Goal: Use online tool/utility: Utilize a website feature to perform a specific function

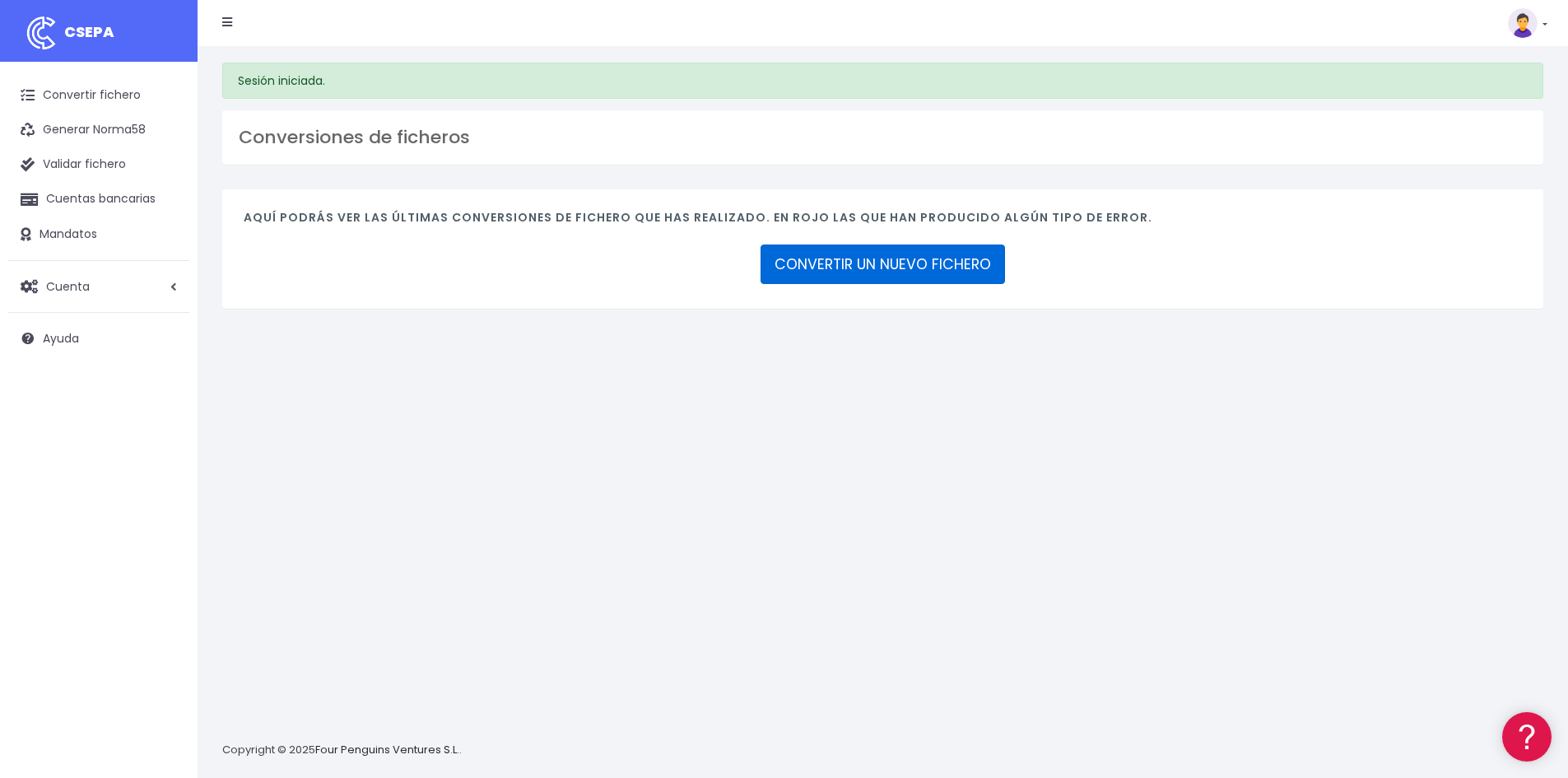
click at [900, 272] on link "CONVERTIR UN NUEVO FICHERO" at bounding box center [882, 264] width 244 height 39
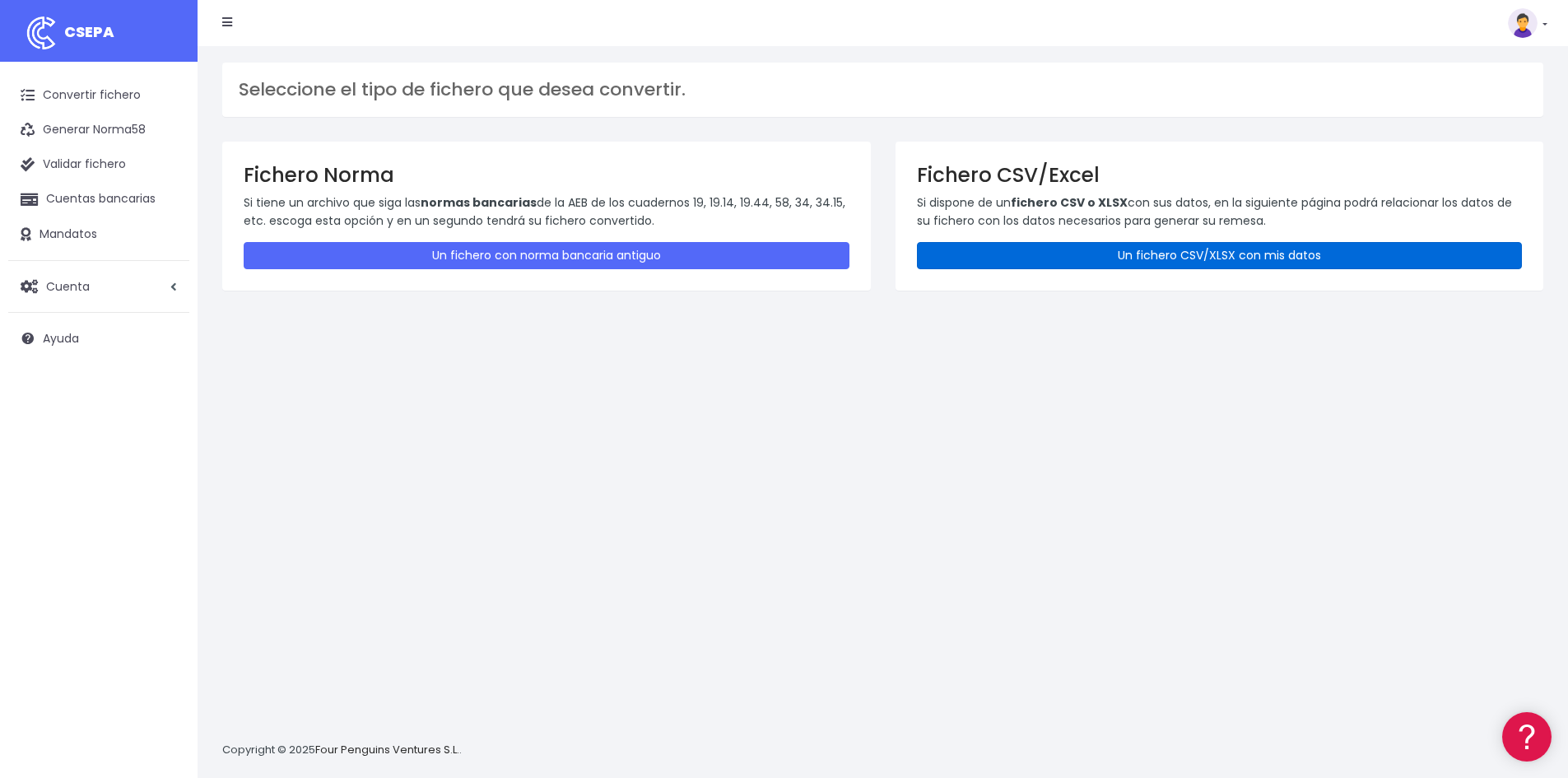
click at [1170, 252] on link "Un fichero CSV/XLSX con mis datos" at bounding box center [1220, 255] width 606 height 27
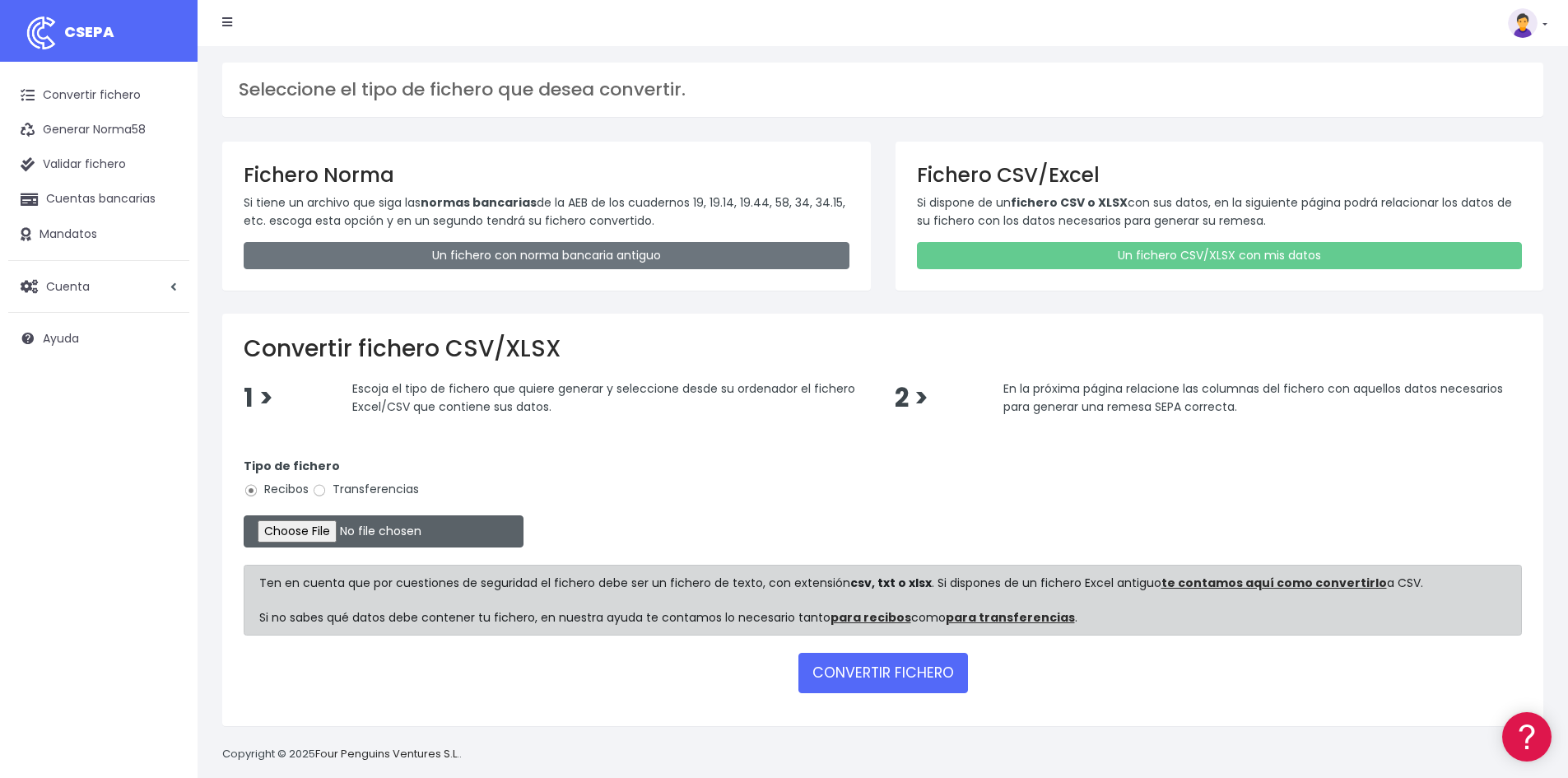
click at [324, 525] on input "file" at bounding box center [383, 531] width 280 height 32
type input "C:\fakepath\REMESA EXTRA SET25.xlsx"
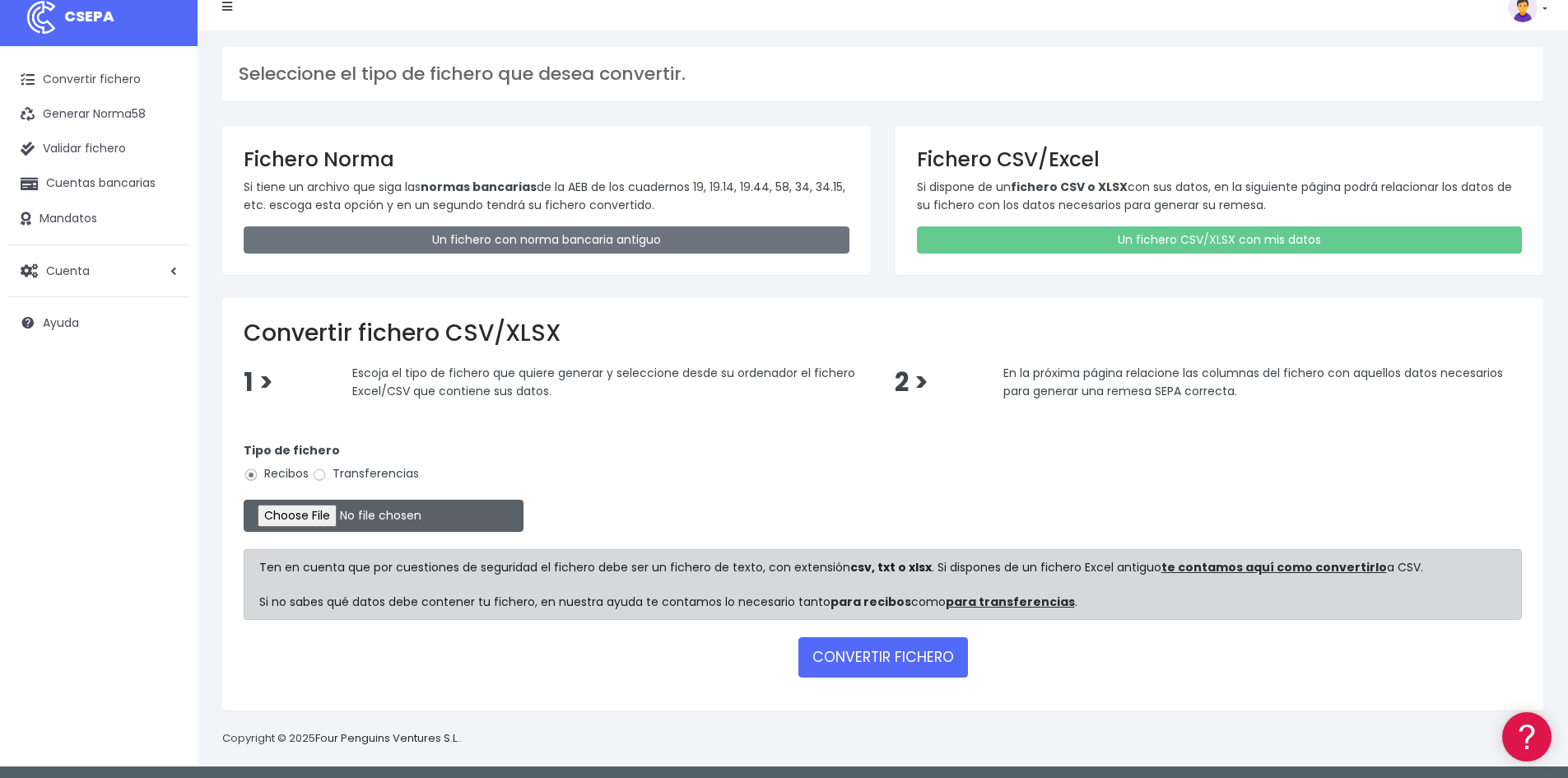
scroll to position [20, 0]
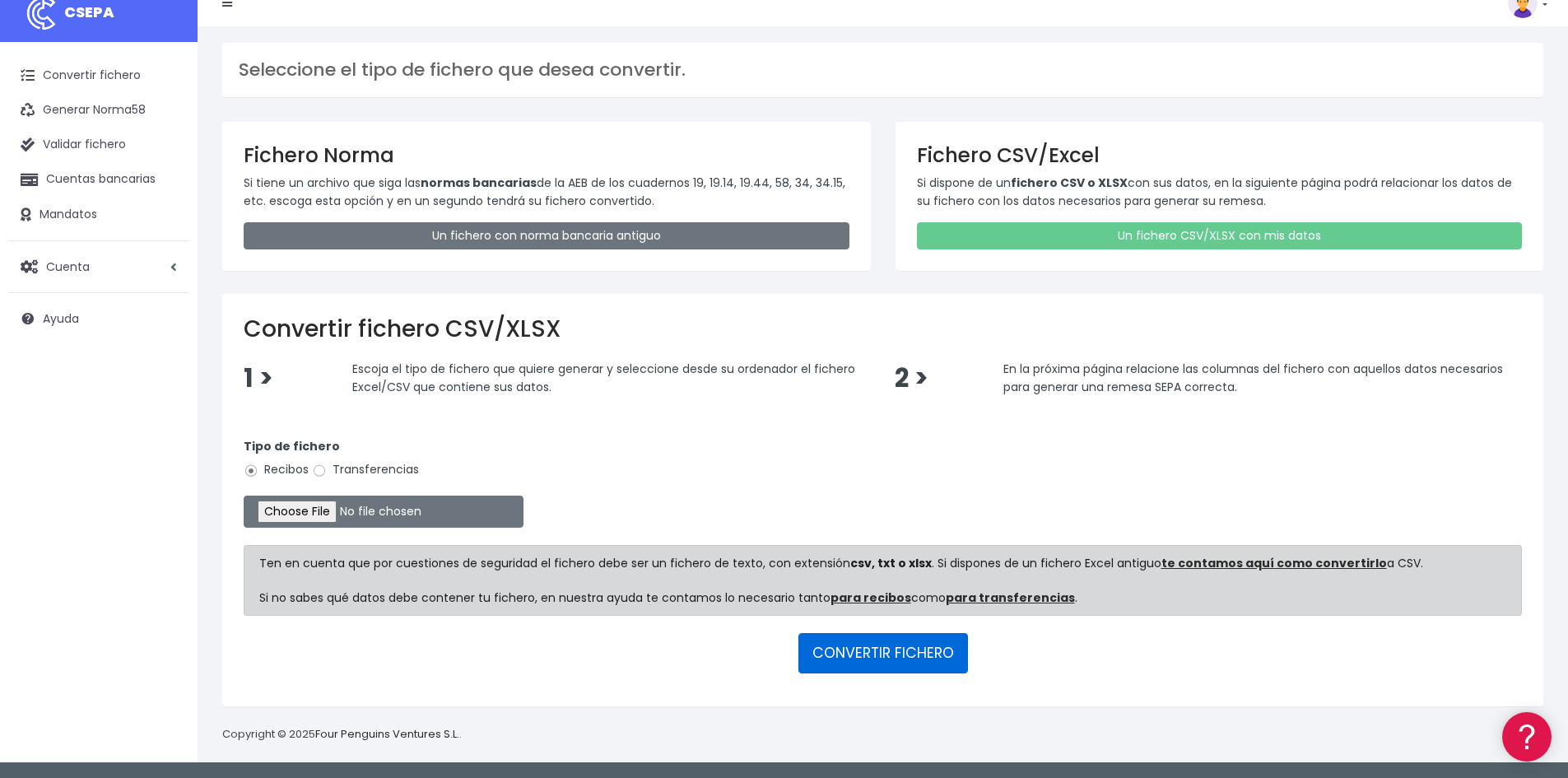
click at [890, 648] on button "CONVERTIR FICHERO" at bounding box center [883, 653] width 169 height 39
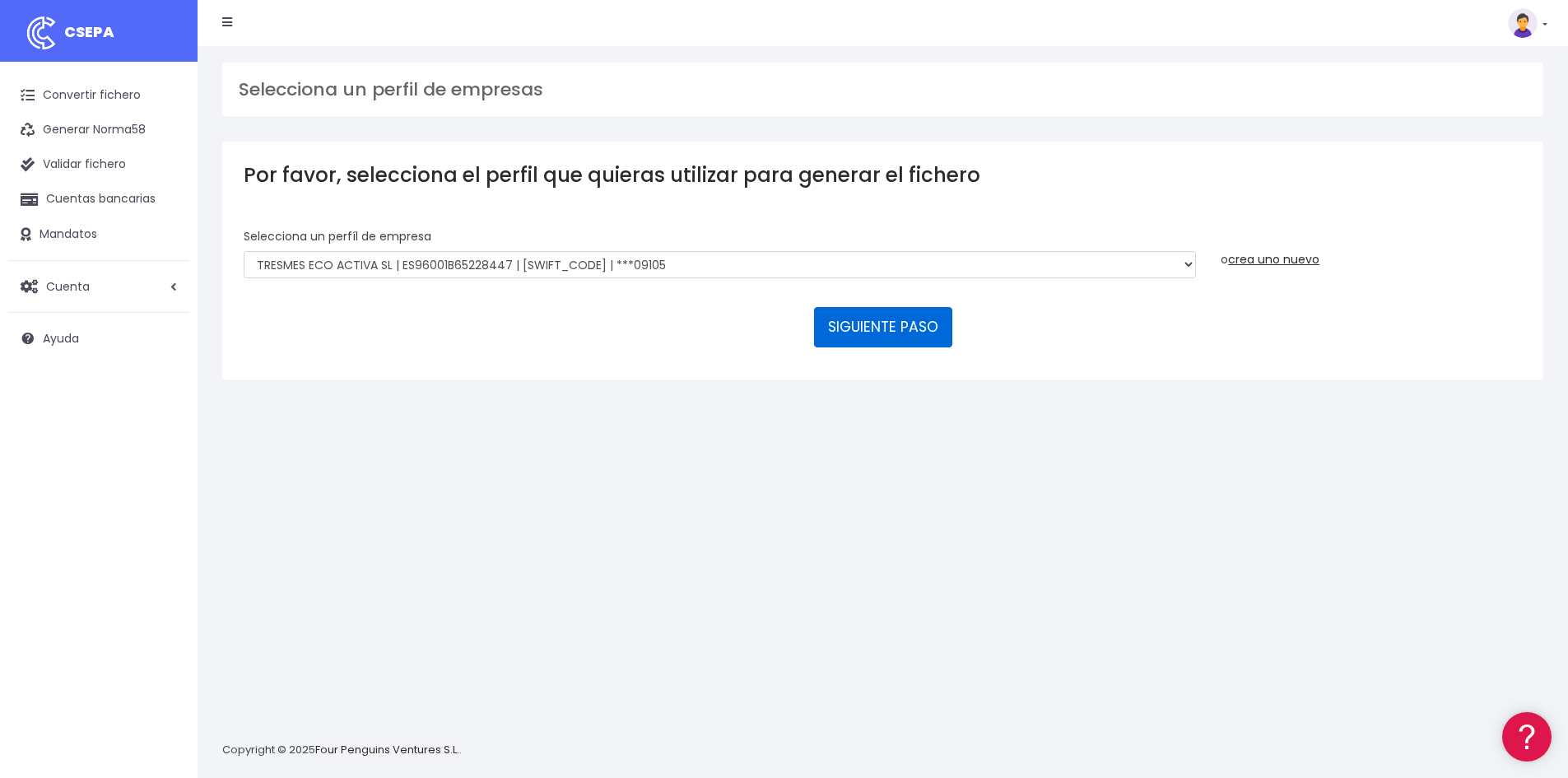
click at [945, 329] on button "SIGUIENTE PASO" at bounding box center [884, 326] width 138 height 39
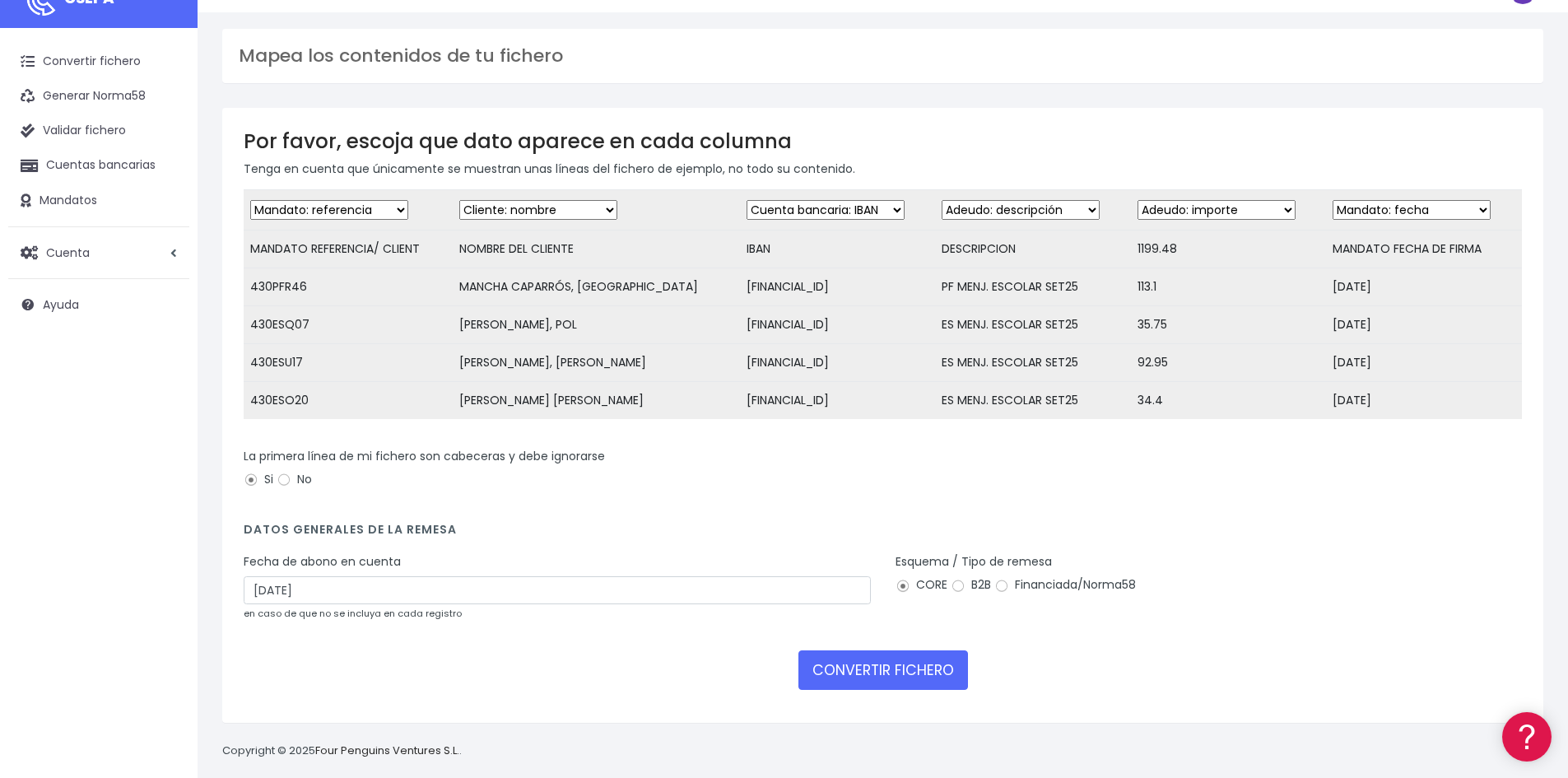
scroll to position [63, 0]
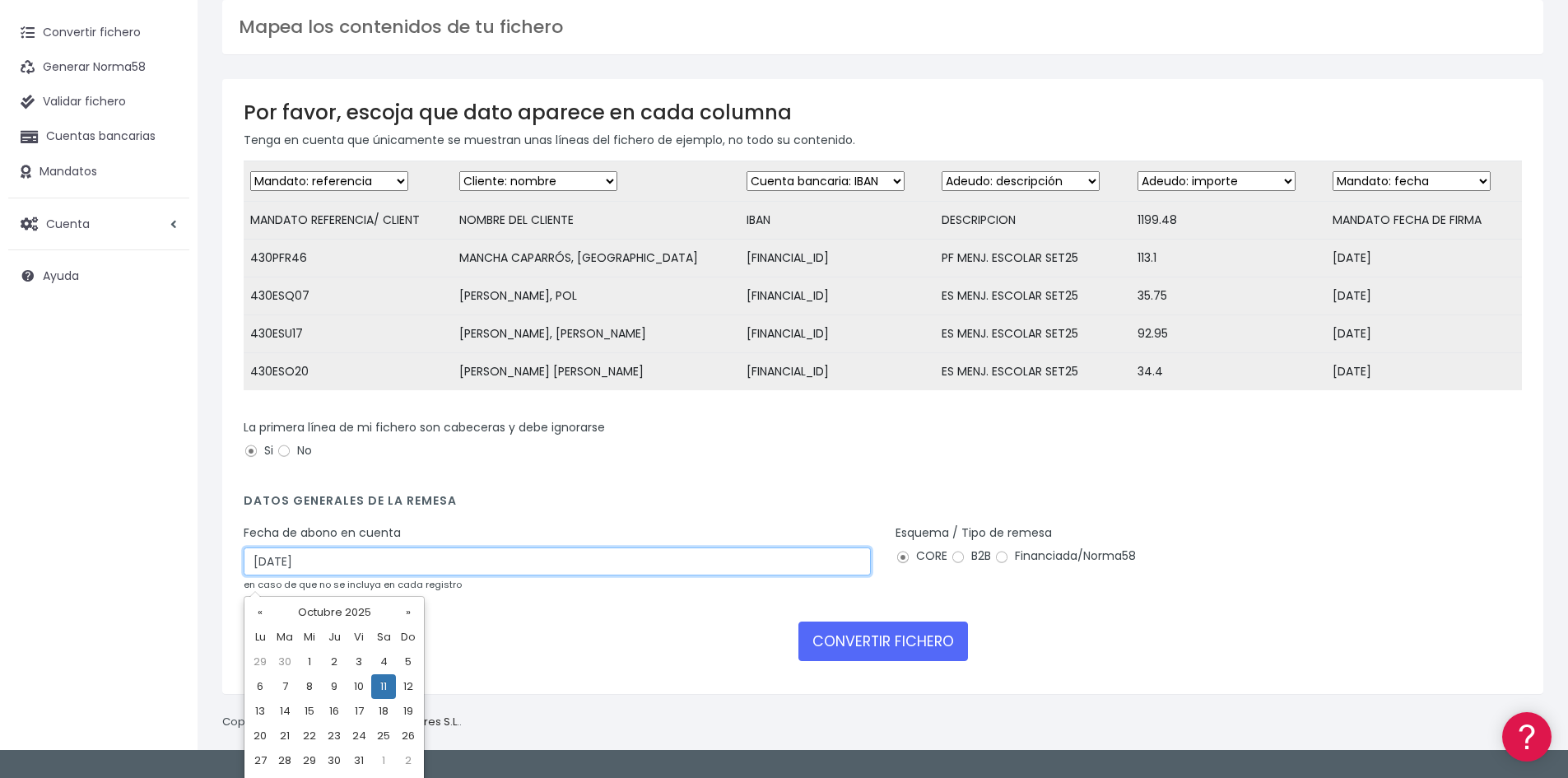
click at [273, 575] on input "11/10/2025" at bounding box center [557, 561] width 627 height 28
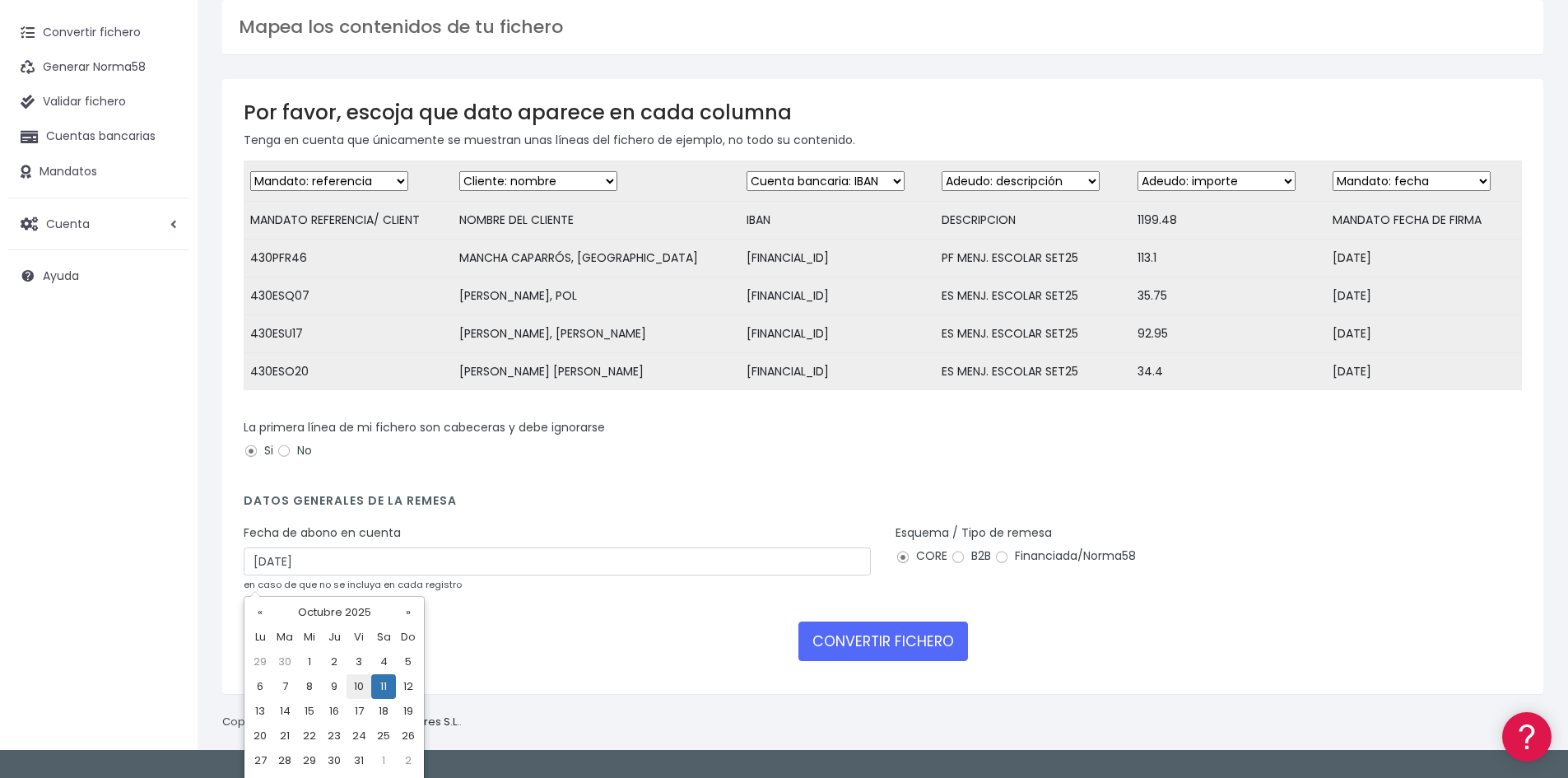
click at [354, 684] on td "10" at bounding box center [359, 686] width 24 height 24
type input "10/10/2025"
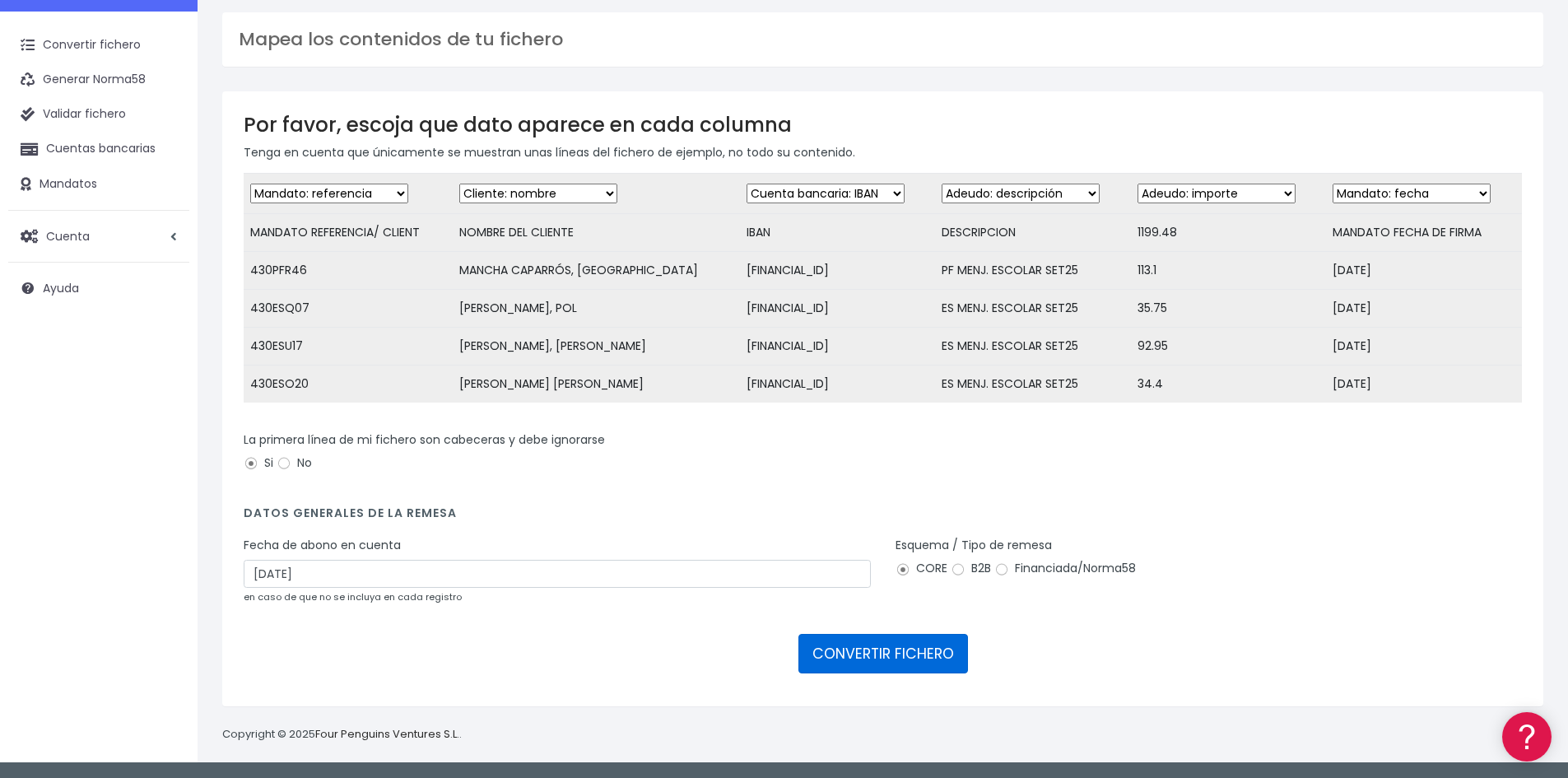
click at [904, 650] on button "CONVERTIR FICHERO" at bounding box center [883, 654] width 169 height 39
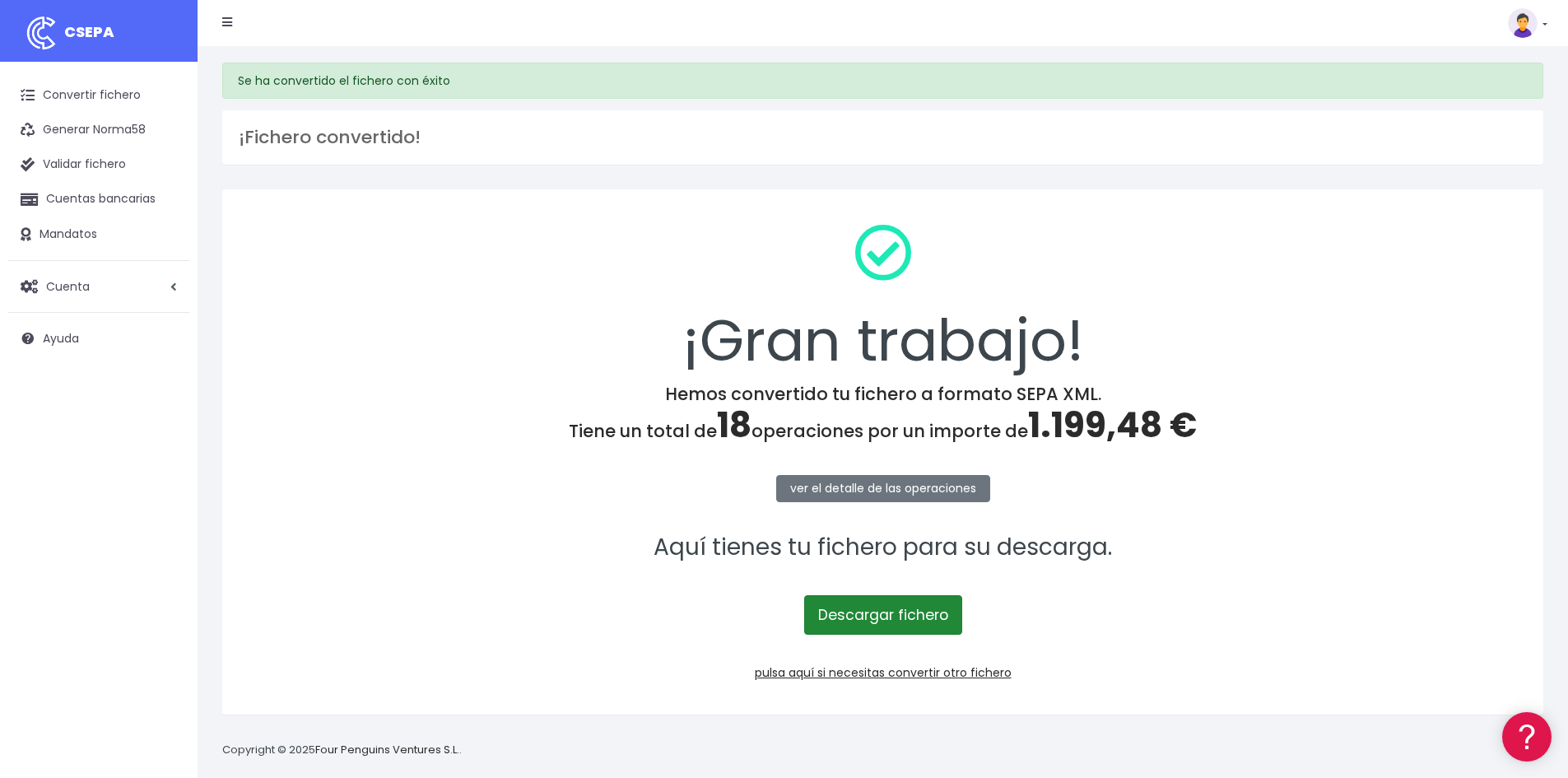
click at [913, 596] on link "Descargar fichero" at bounding box center [883, 614] width 158 height 39
